Goal: Transaction & Acquisition: Purchase product/service

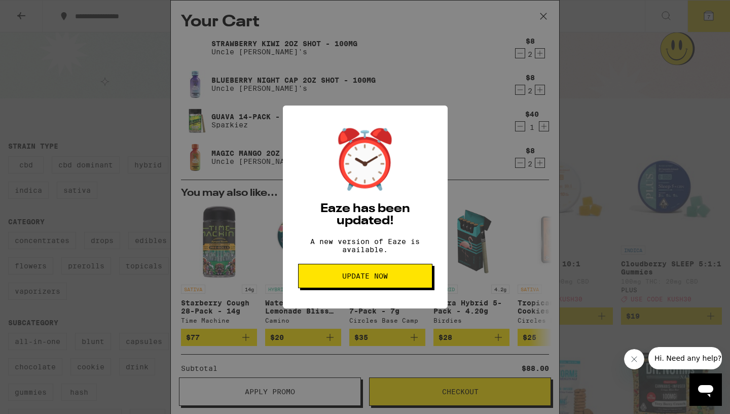
scroll to position [20, 0]
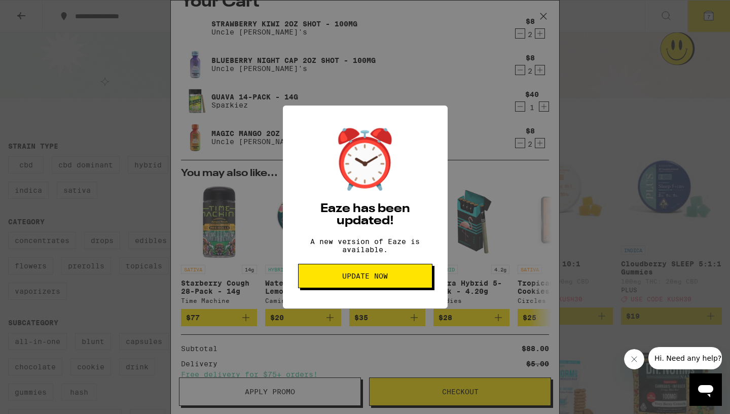
click at [360, 279] on span "Update Now" at bounding box center [365, 275] width 46 height 7
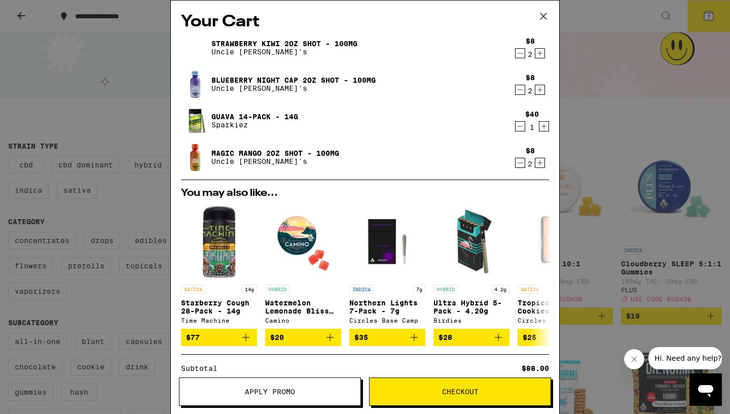
click at [659, 130] on div "Your Cart Strawberry Kiwi 2oz Shot - 100mg Uncle Arnie's $8 2 Blueberry Night C…" at bounding box center [365, 207] width 730 height 414
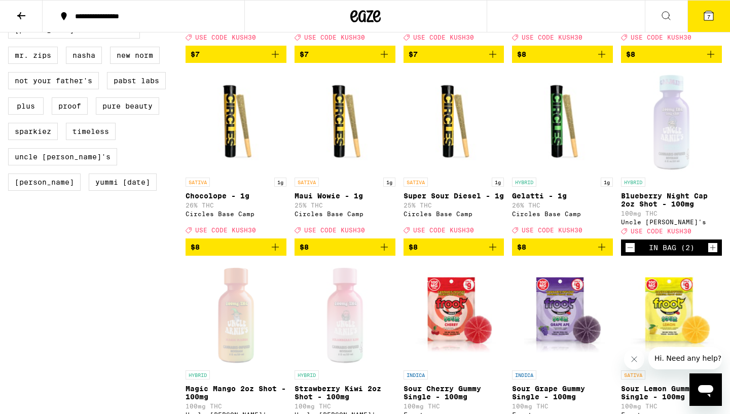
scroll to position [848, 0]
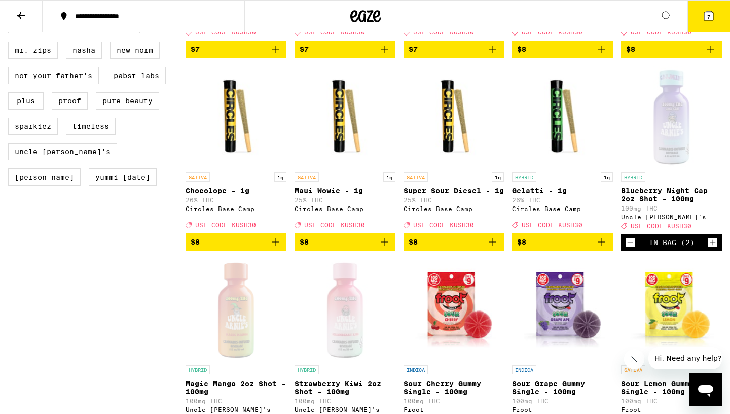
click at [714, 24] on button "7" at bounding box center [708, 16] width 43 height 31
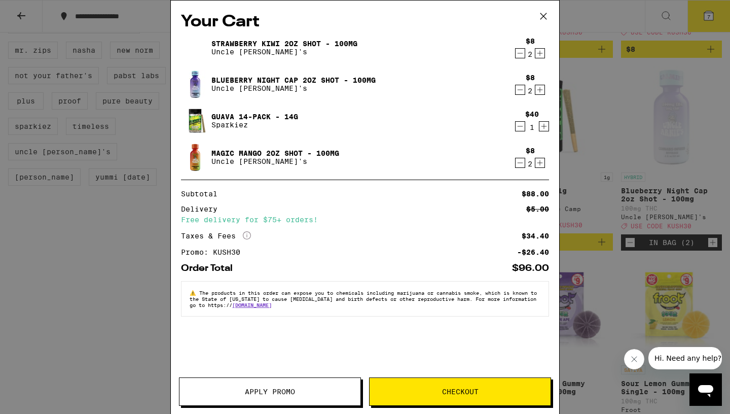
click at [671, 80] on div "Your Cart Strawberry Kiwi 2oz Shot - 100mg Uncle Arnie's $8 2 Blueberry Night C…" at bounding box center [365, 207] width 730 height 414
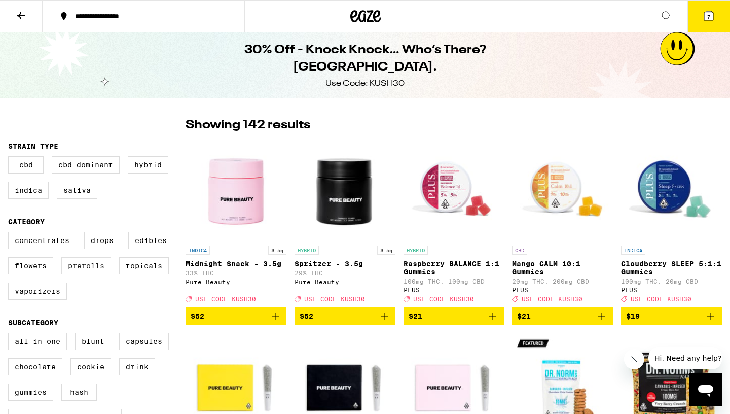
click at [86, 274] on label "Prerolls" at bounding box center [86, 265] width 50 height 17
click at [11, 234] on input "Prerolls" at bounding box center [10, 233] width 1 height 1
checkbox input "true"
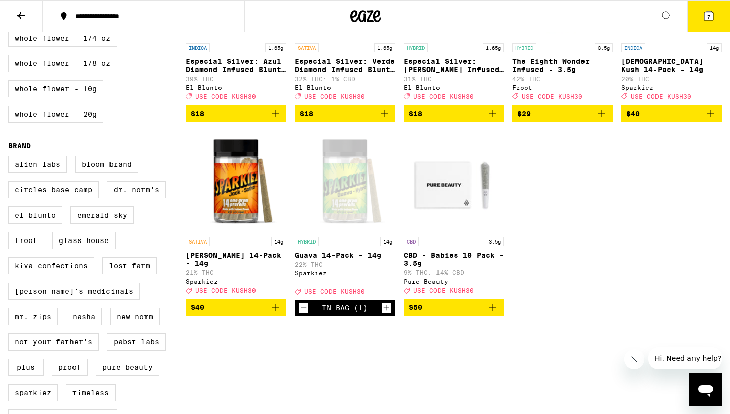
scroll to position [572, 0]
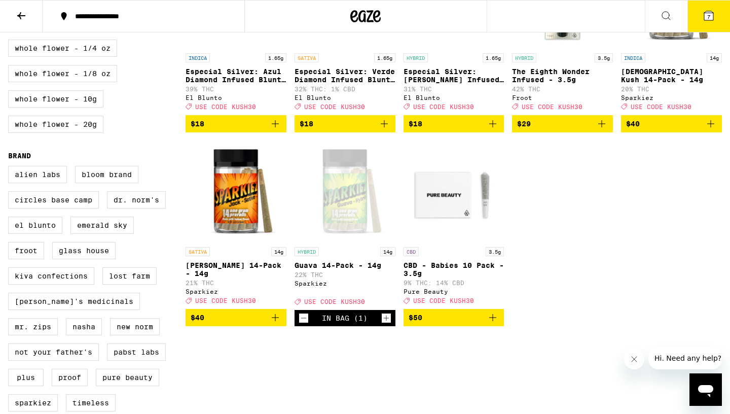
click at [713, 130] on icon "Add to bag" at bounding box center [710, 124] width 12 height 12
click at [709, 19] on span "8" at bounding box center [708, 17] width 3 height 6
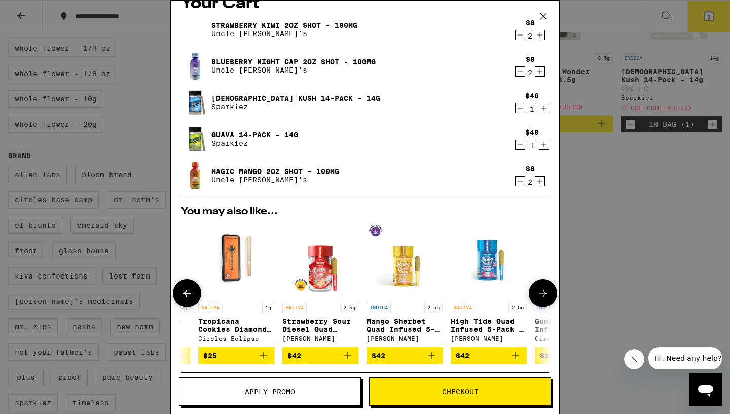
scroll to position [0, 341]
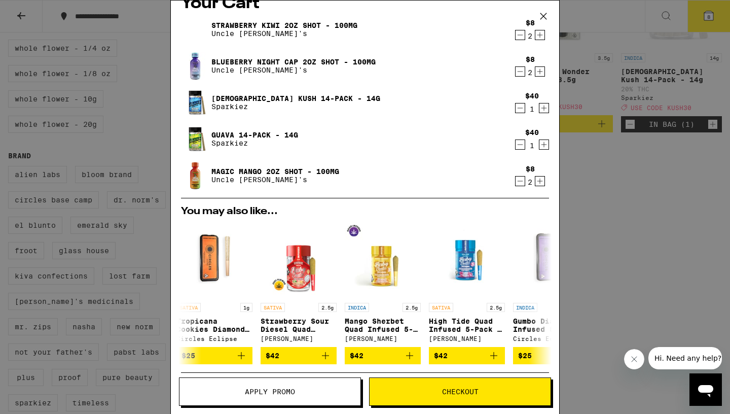
click at [495, 390] on span "Checkout" at bounding box center [459, 391] width 181 height 7
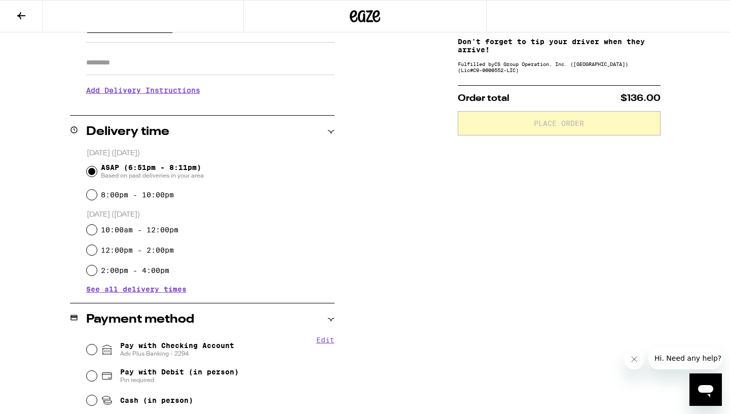
scroll to position [190, 0]
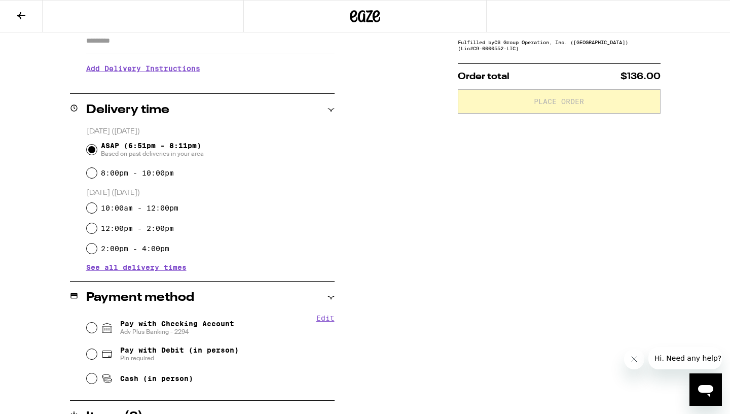
click at [177, 323] on span "Pay with Checking Account Adv Plus Banking - 2294" at bounding box center [177, 327] width 114 height 16
click at [97, 323] on input "Pay with Checking Account Adv Plus Banking - 2294" at bounding box center [92, 327] width 10 height 10
radio input "true"
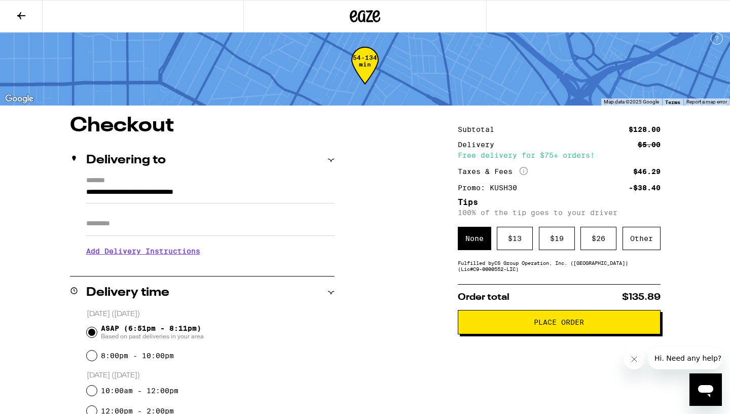
scroll to position [0, 0]
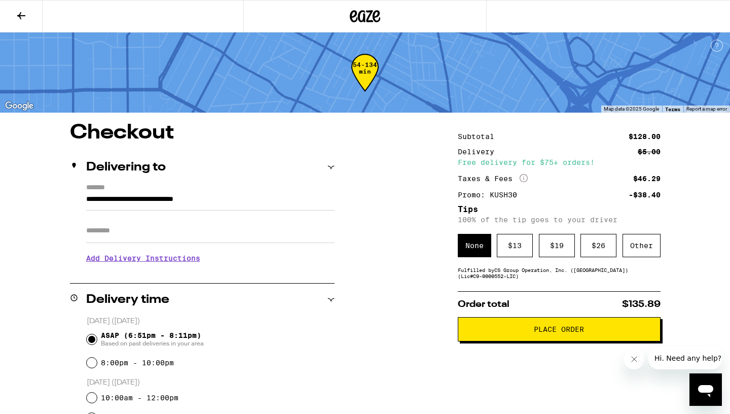
click at [29, 15] on button at bounding box center [21, 17] width 43 height 32
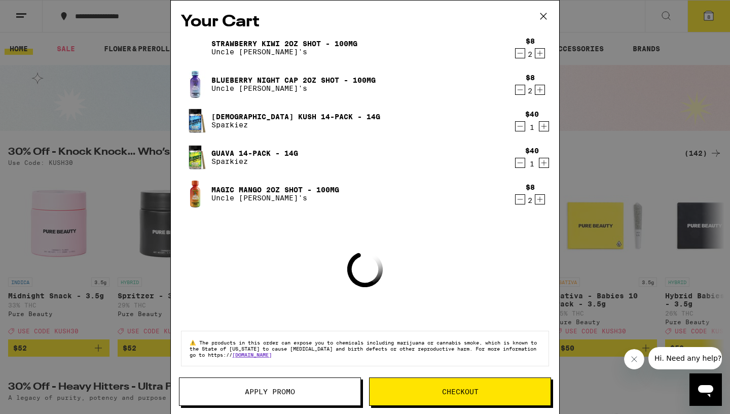
click at [41, 91] on div "Your Cart Strawberry Kiwi 2oz Shot - 100mg Uncle Arnie's $8 2 Blueberry Night C…" at bounding box center [365, 207] width 730 height 414
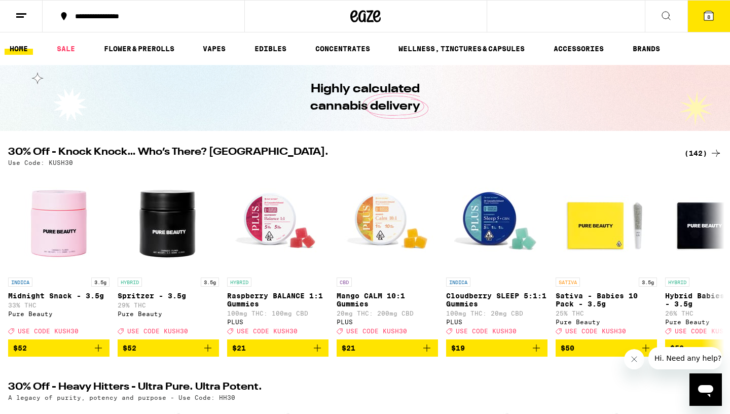
click at [716, 20] on button "8" at bounding box center [708, 16] width 43 height 31
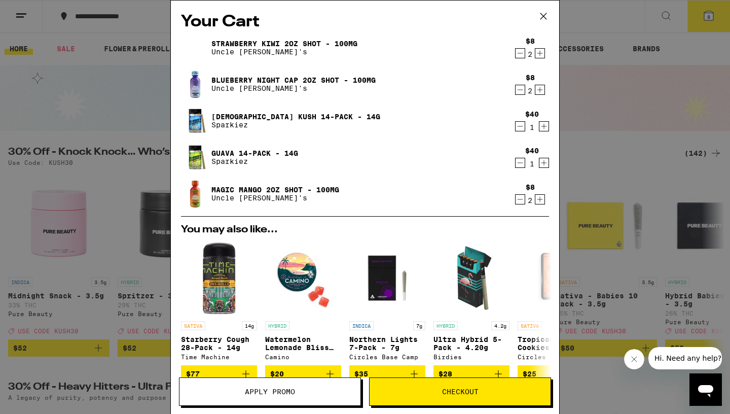
click at [519, 199] on icon "Decrement" at bounding box center [519, 199] width 9 height 12
click at [460, 396] on button "Checkout" at bounding box center [460, 391] width 182 height 28
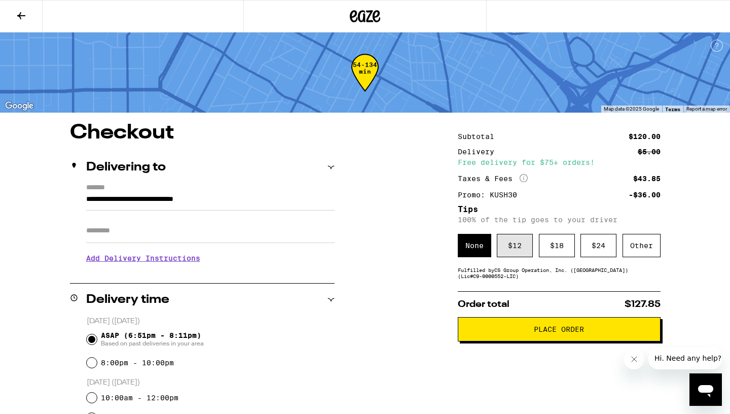
click at [531, 257] on div "$ 12" at bounding box center [515, 245] width 36 height 23
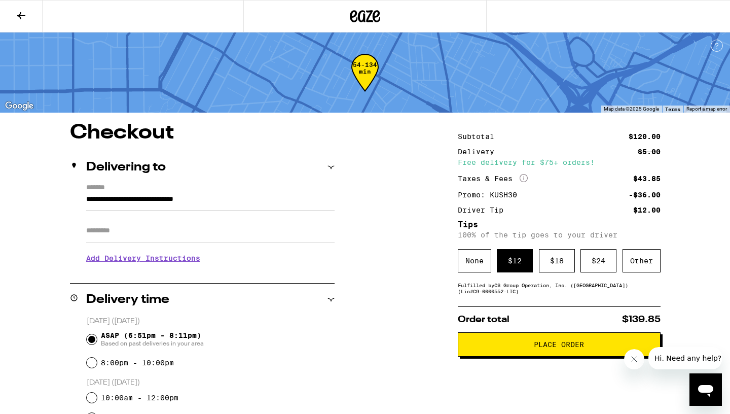
click at [480, 348] on span "Place Order" at bounding box center [558, 344] width 185 height 7
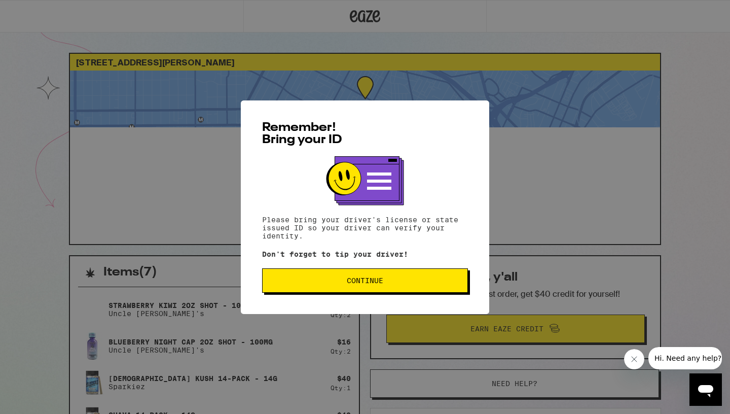
click at [436, 278] on button "Continue" at bounding box center [365, 280] width 206 height 24
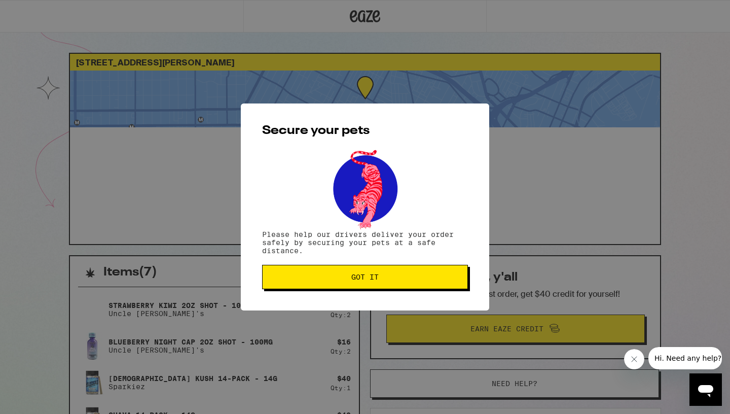
click at [436, 278] on span "Got it" at bounding box center [365, 276] width 189 height 7
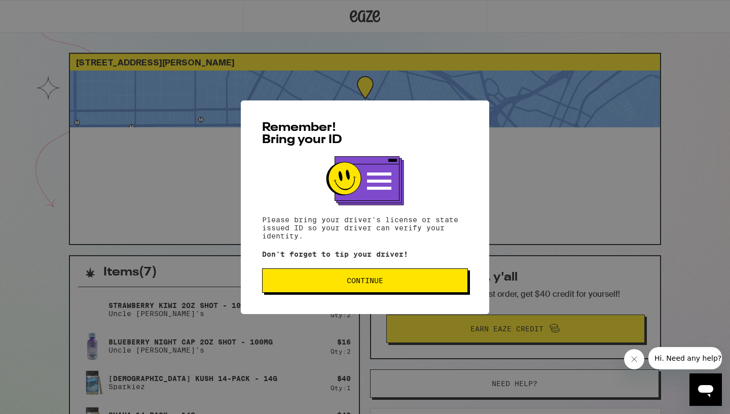
click at [412, 292] on button "Continue" at bounding box center [365, 280] width 206 height 24
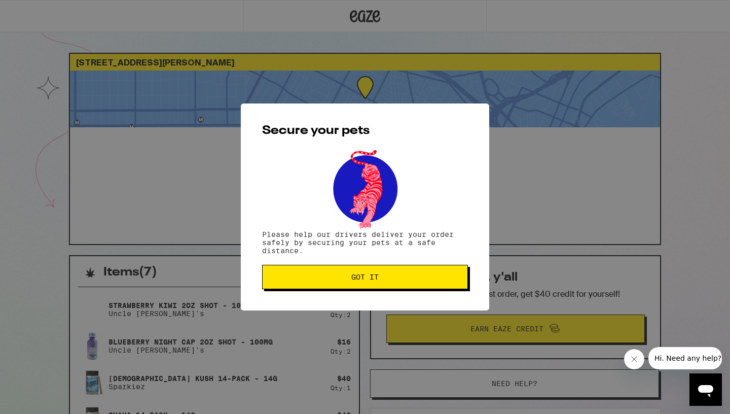
click at [413, 281] on button "Got it" at bounding box center [365, 277] width 206 height 24
